Goal: Information Seeking & Learning: Learn about a topic

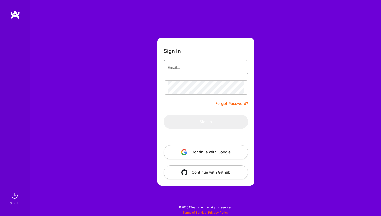
type input "archits1996@gmail.com"
click at [185, 105] on form "Sign In archits1996@gmail.com Forgot Password? Sign In Continue with Google Con…" at bounding box center [206, 112] width 97 height 148
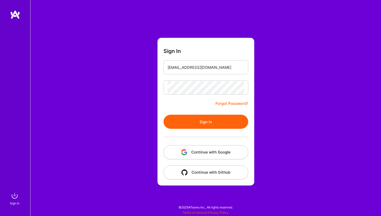
click at [194, 122] on button "Sign In" at bounding box center [206, 122] width 85 height 14
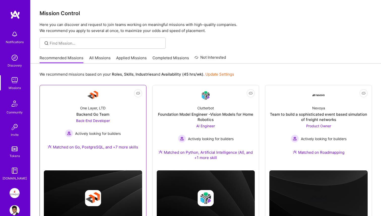
click at [121, 123] on div "Back-End Developer Actively looking for builders" at bounding box center [93, 127] width 56 height 19
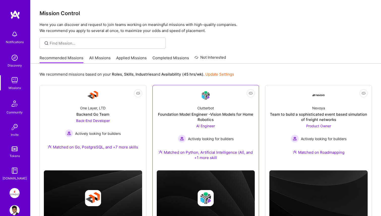
click at [207, 115] on div "Foundation Model Engineer -Vision Models for Home Robotics" at bounding box center [206, 117] width 98 height 11
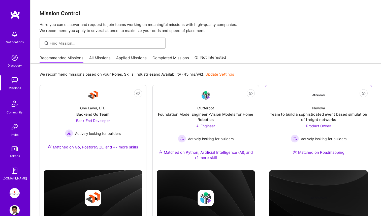
click at [308, 115] on div "Team to build a sophisticated event based simulation of freight networks" at bounding box center [319, 117] width 98 height 11
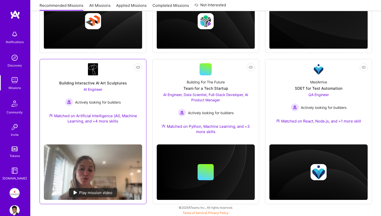
click at [122, 130] on link "Not Interested Building Interactive AI Art Sculptures AI Engineer Actively look…" at bounding box center [93, 101] width 98 height 77
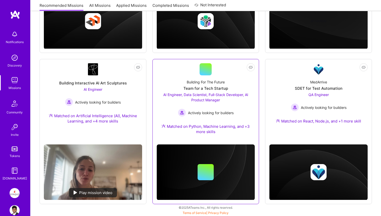
click at [218, 111] on span "Actively looking for builders" at bounding box center [211, 112] width 46 height 5
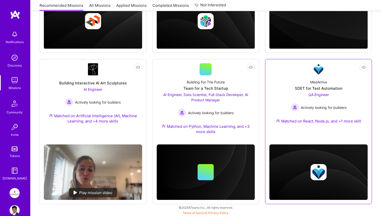
click at [316, 110] on div "Actively looking for builders" at bounding box center [319, 107] width 56 height 8
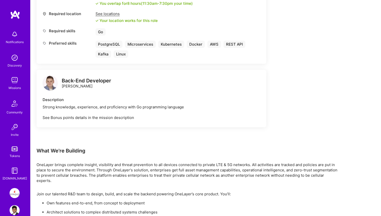
scroll to position [291, 0]
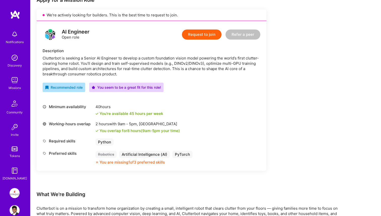
scroll to position [108, 0]
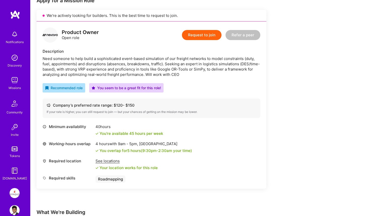
scroll to position [108, 0]
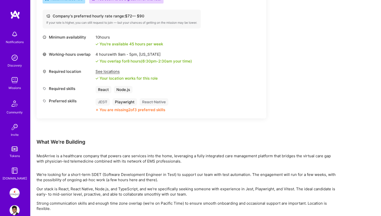
scroll to position [196, 0]
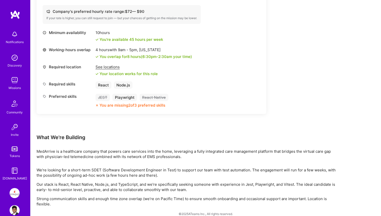
click at [152, 116] on div "Earn tokens for inviting a new [PERSON_NAME] to this mission Do you know the pe…" at bounding box center [152, 5] width 230 height 257
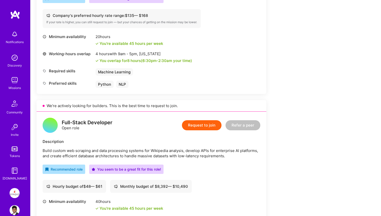
scroll to position [373, 0]
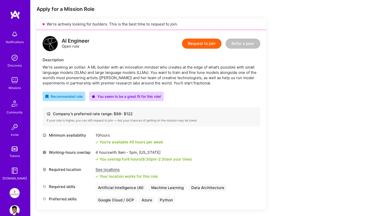
scroll to position [100, 0]
